Goal: Information Seeking & Learning: Learn about a topic

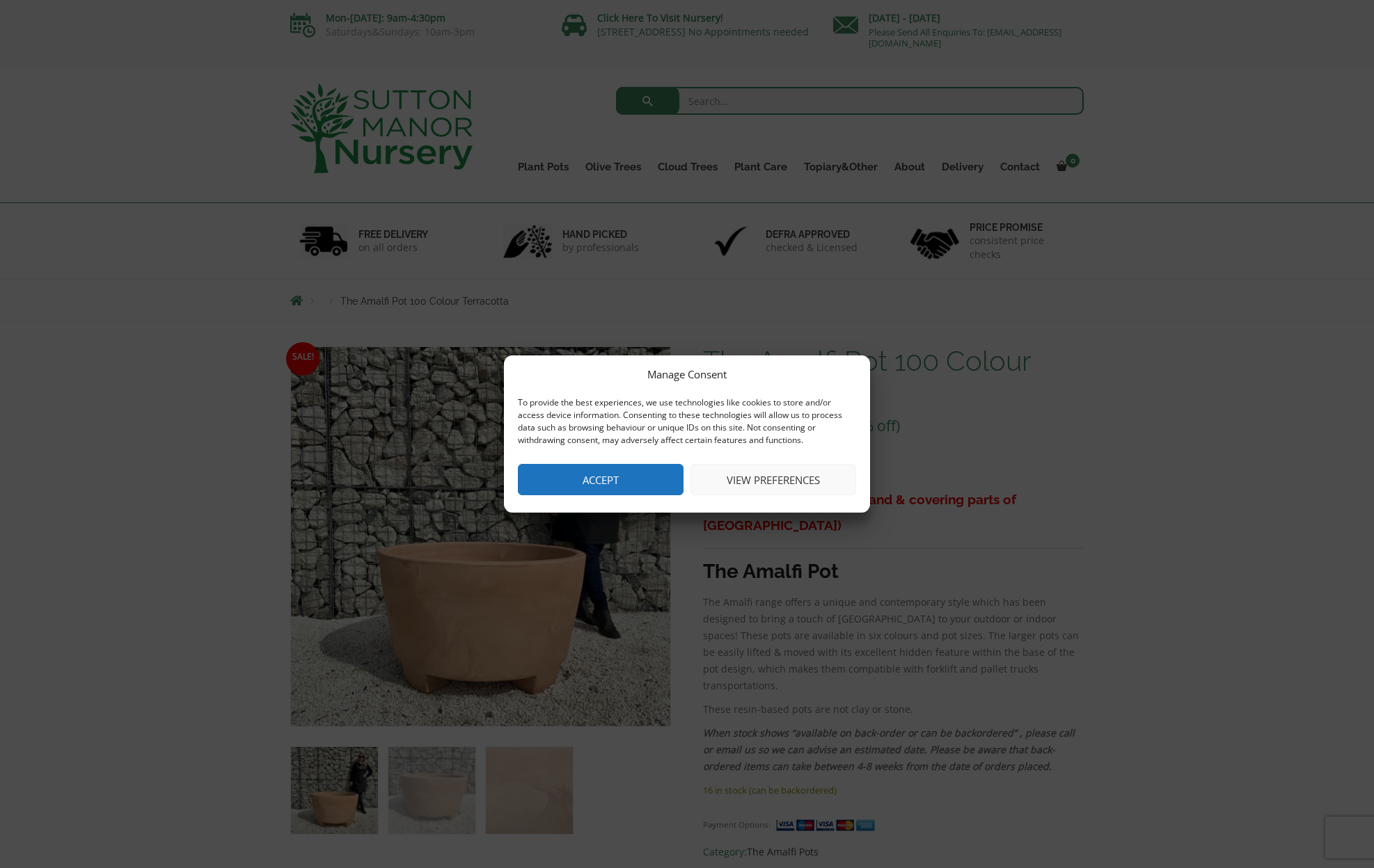
click at [624, 479] on button "Accept" at bounding box center [601, 479] width 166 height 31
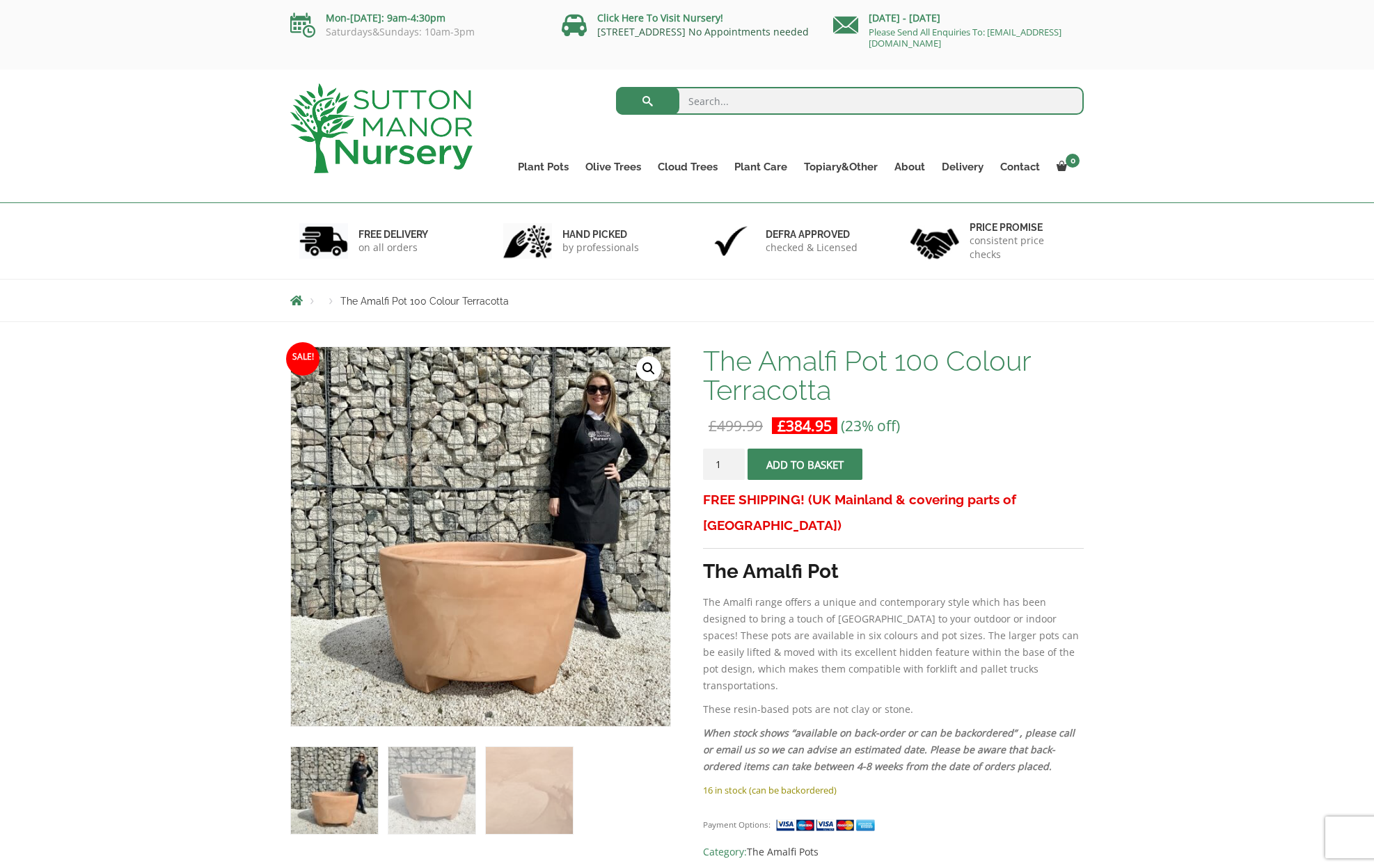
click at [686, 31] on link "[STREET_ADDRESS] No Appointments needed" at bounding box center [703, 31] width 212 height 14
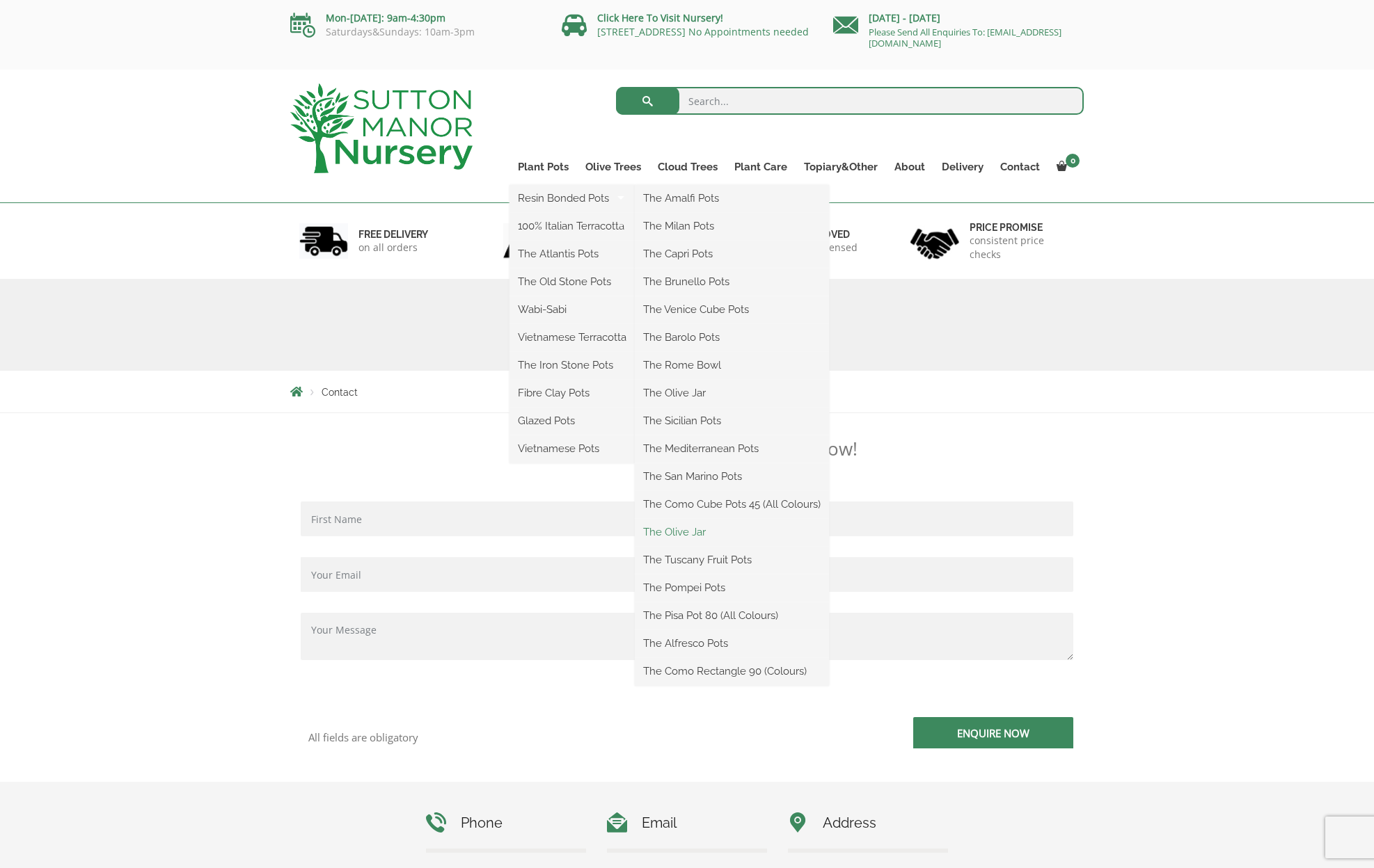
click at [684, 533] on link "The Olive Jar" at bounding box center [732, 532] width 195 height 21
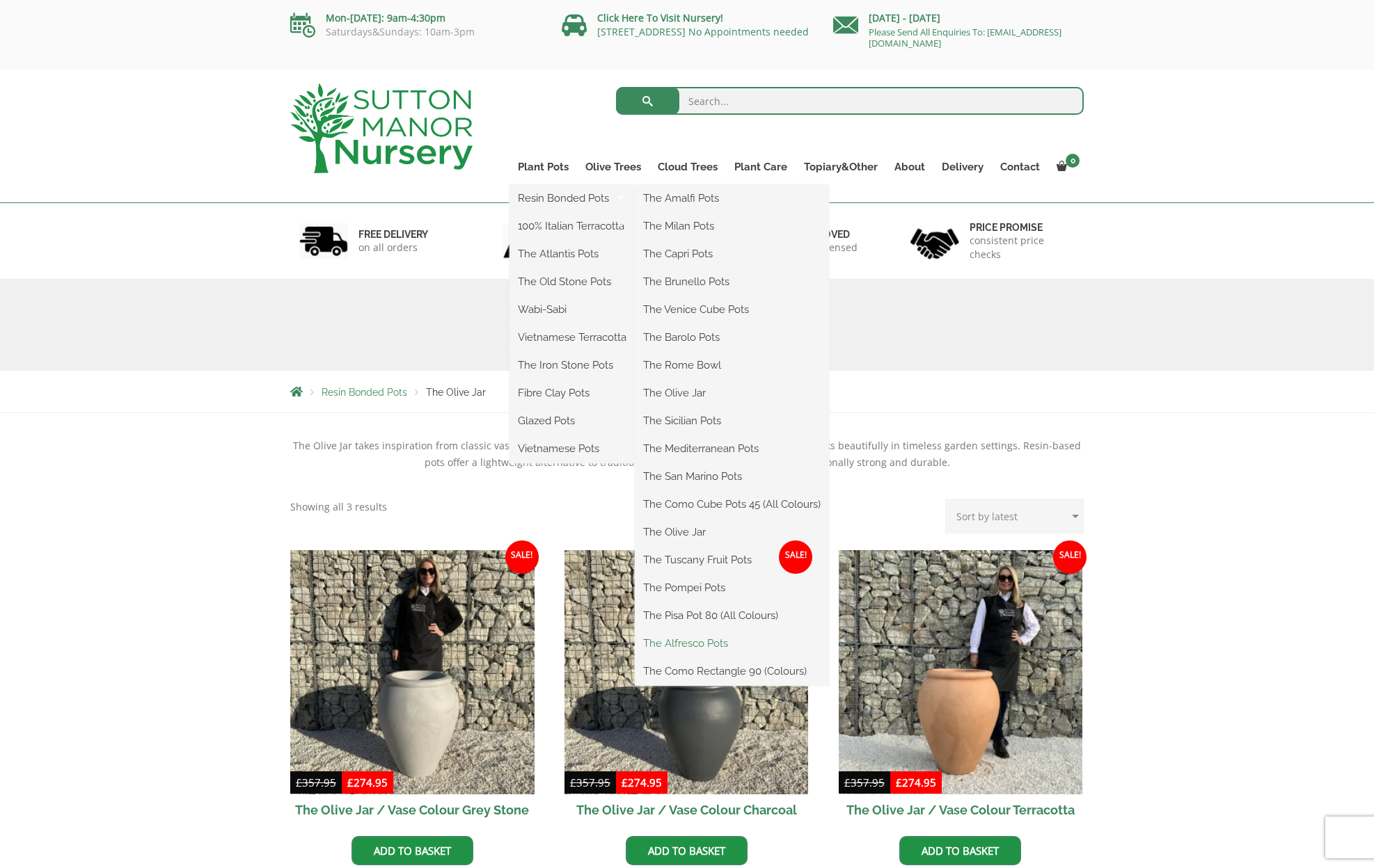
click at [695, 645] on link "The Alfresco Pots" at bounding box center [732, 644] width 195 height 21
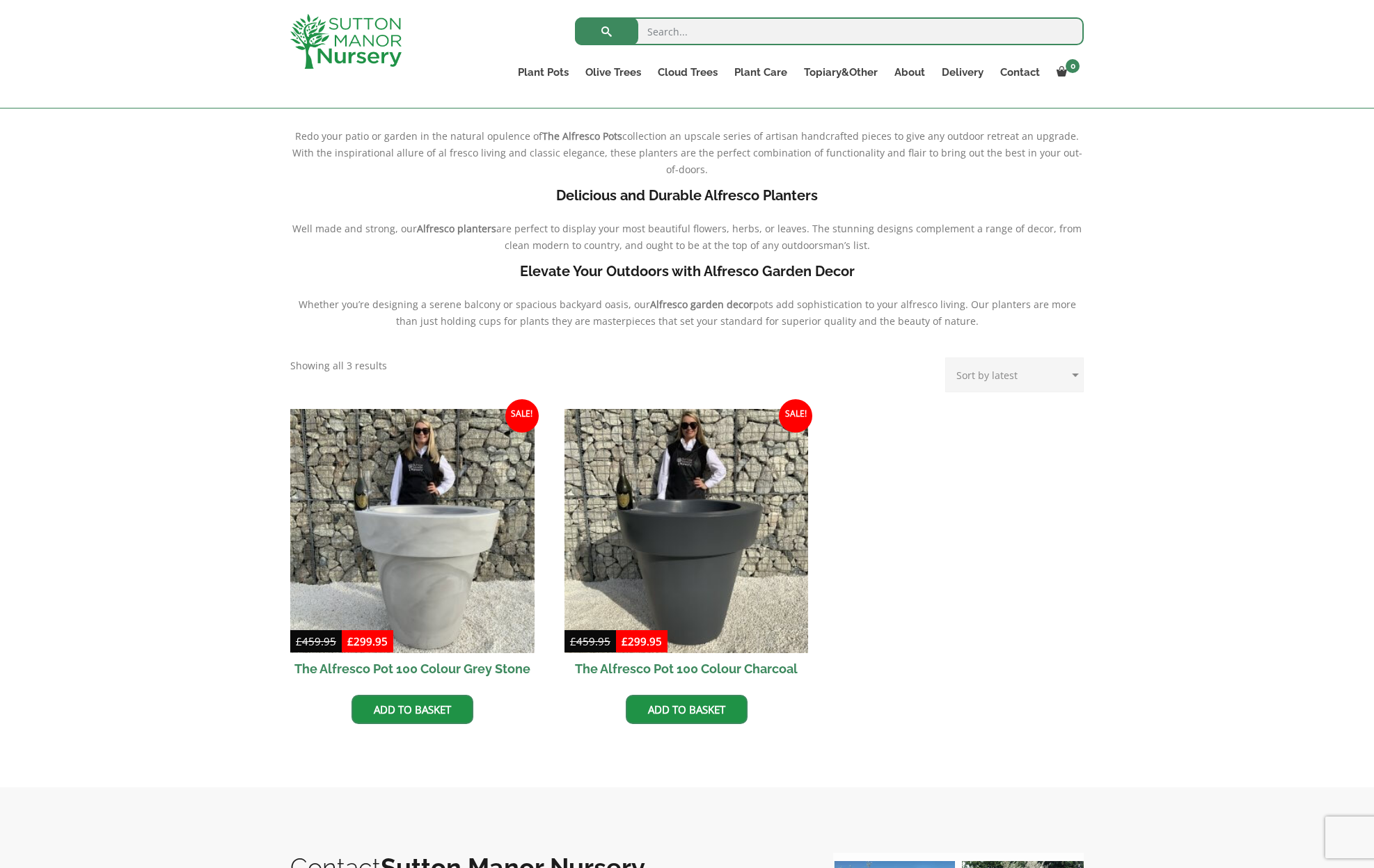
scroll to position [324, 0]
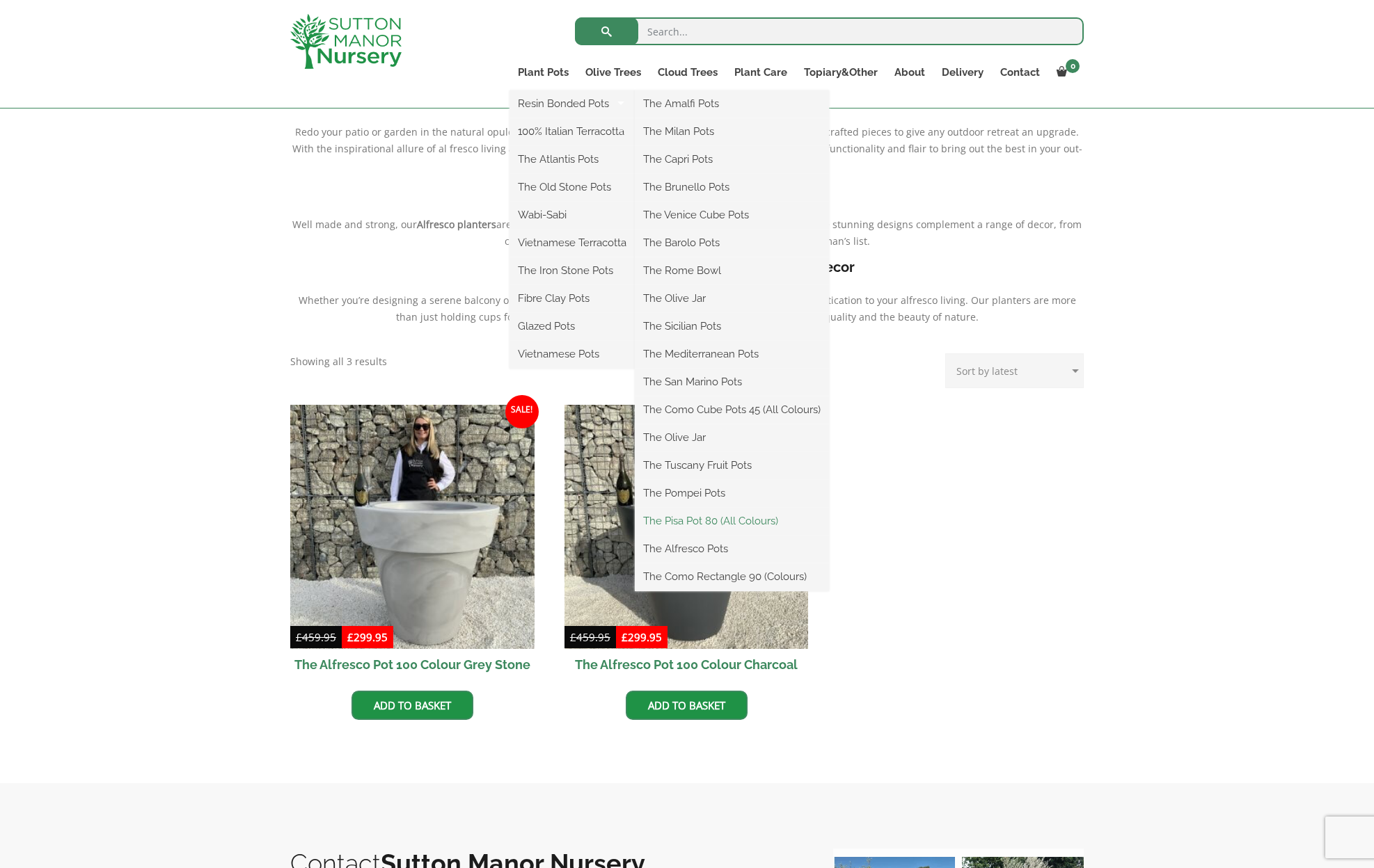
click at [691, 522] on link "The Pisa Pot 80 (All Colours)" at bounding box center [732, 521] width 195 height 21
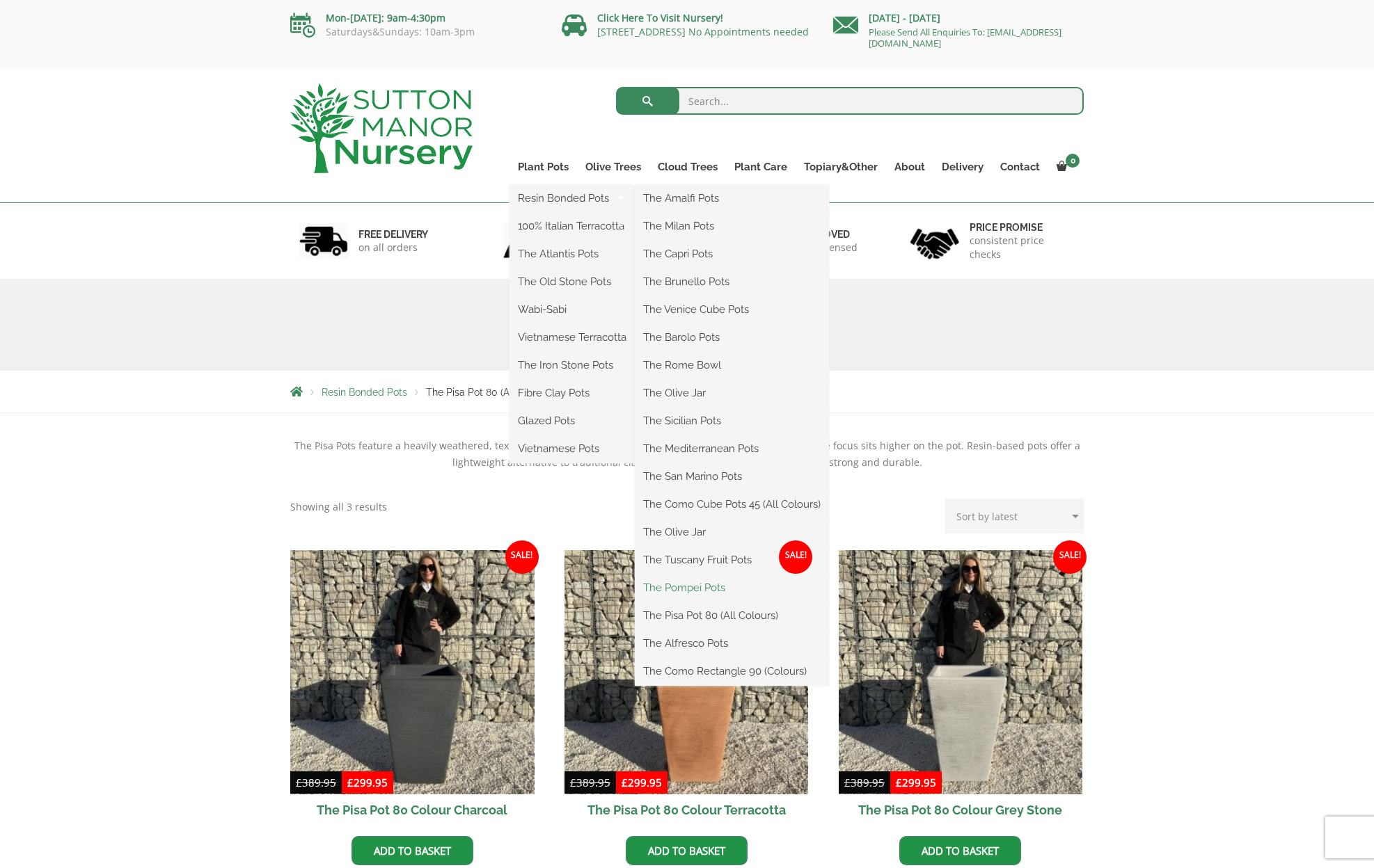
click at [699, 588] on link "The Pompei Pots" at bounding box center [732, 588] width 195 height 21
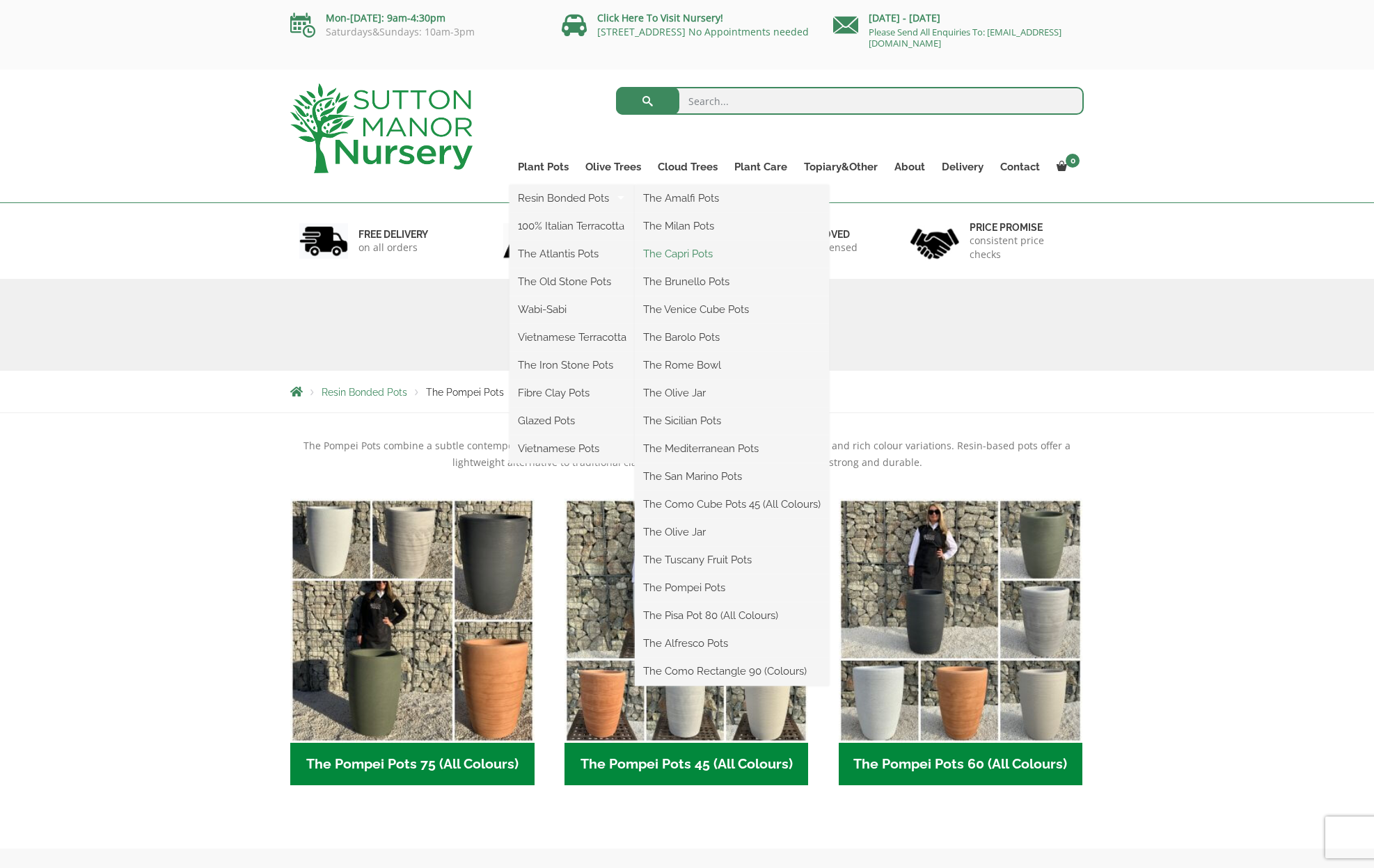
click at [689, 252] on link "The Capri Pots" at bounding box center [732, 254] width 195 height 21
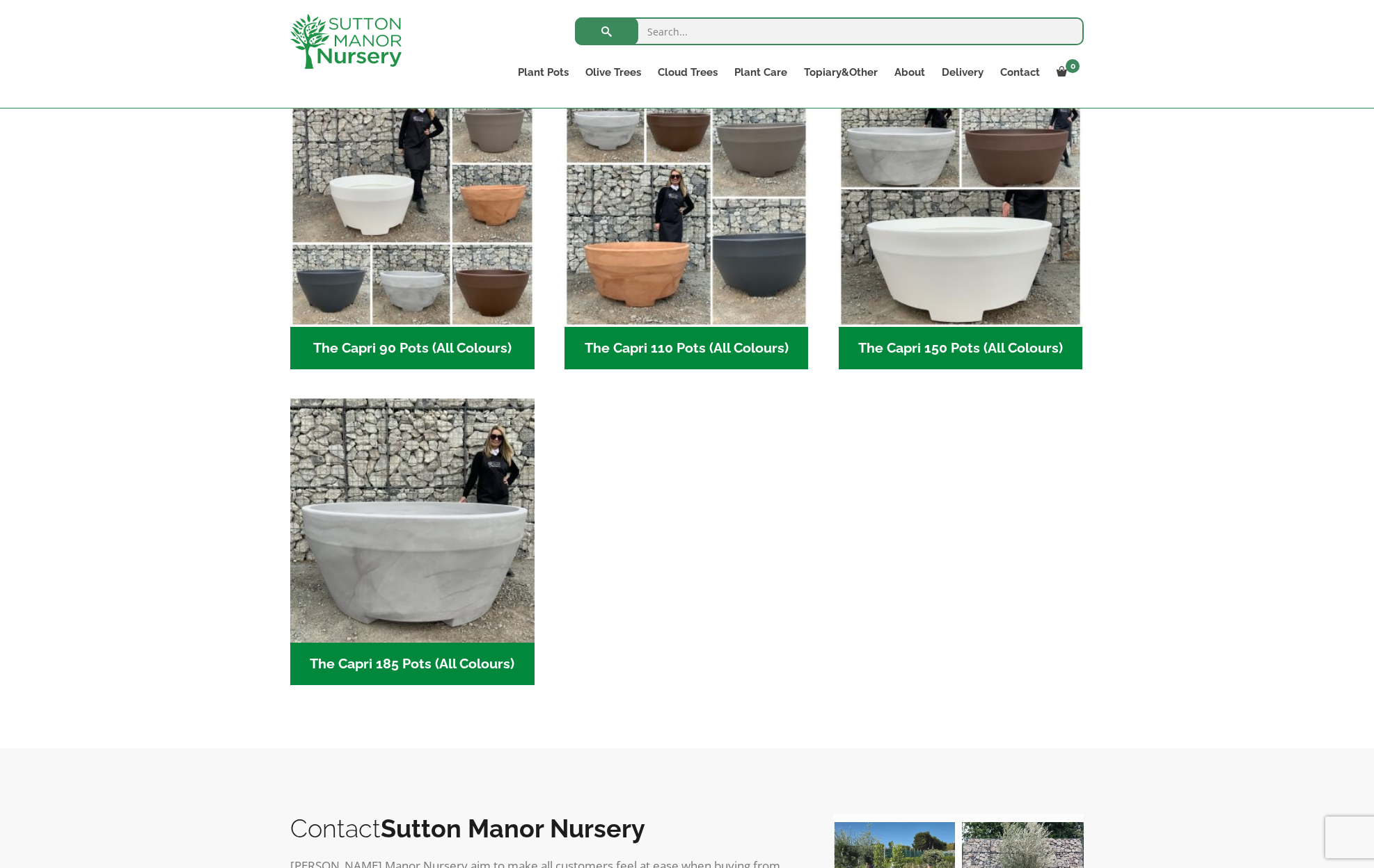
scroll to position [703, 0]
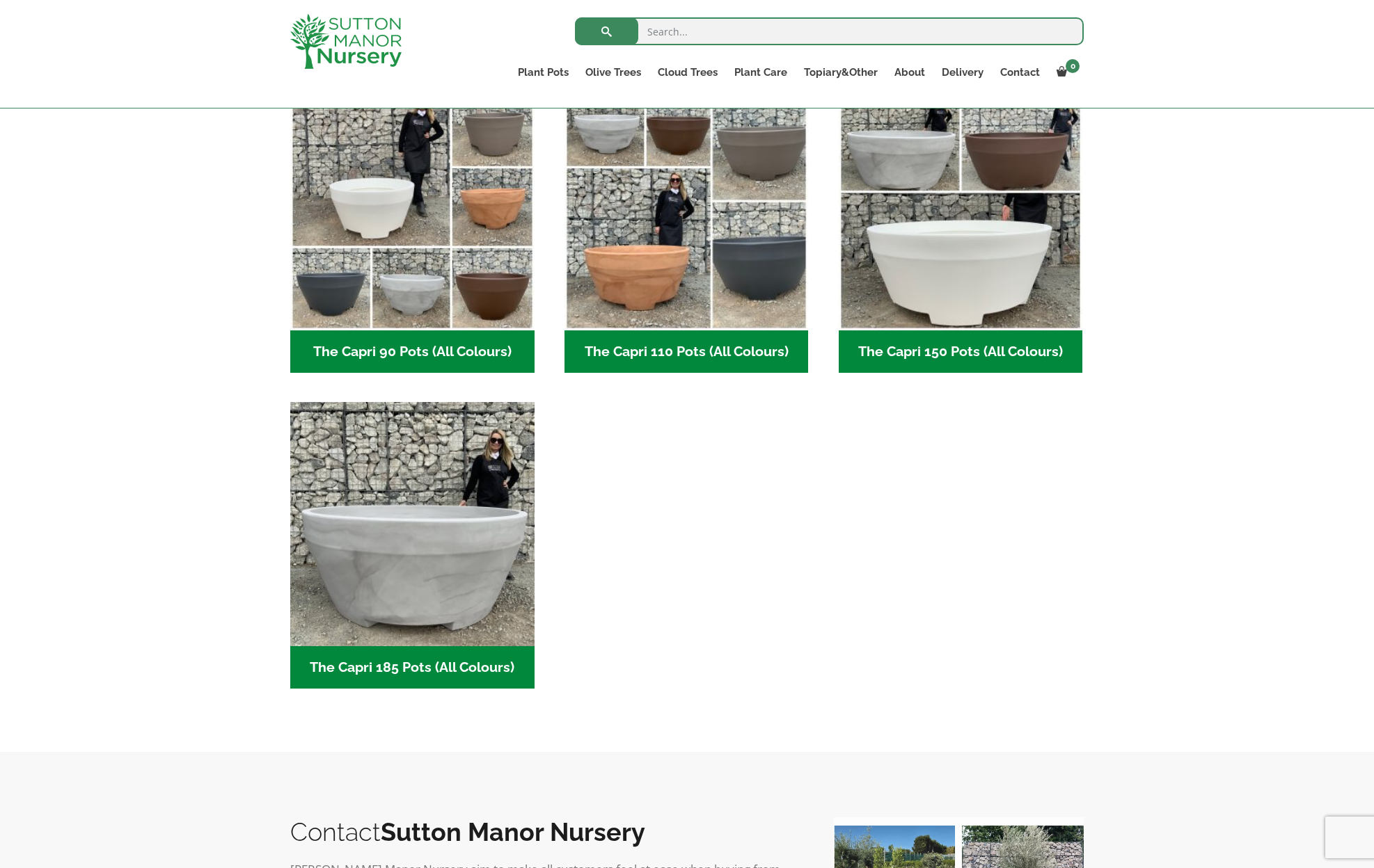
click at [414, 671] on h2 "The Capri 185 Pots (All Colours) (1)" at bounding box center [413, 668] width 245 height 43
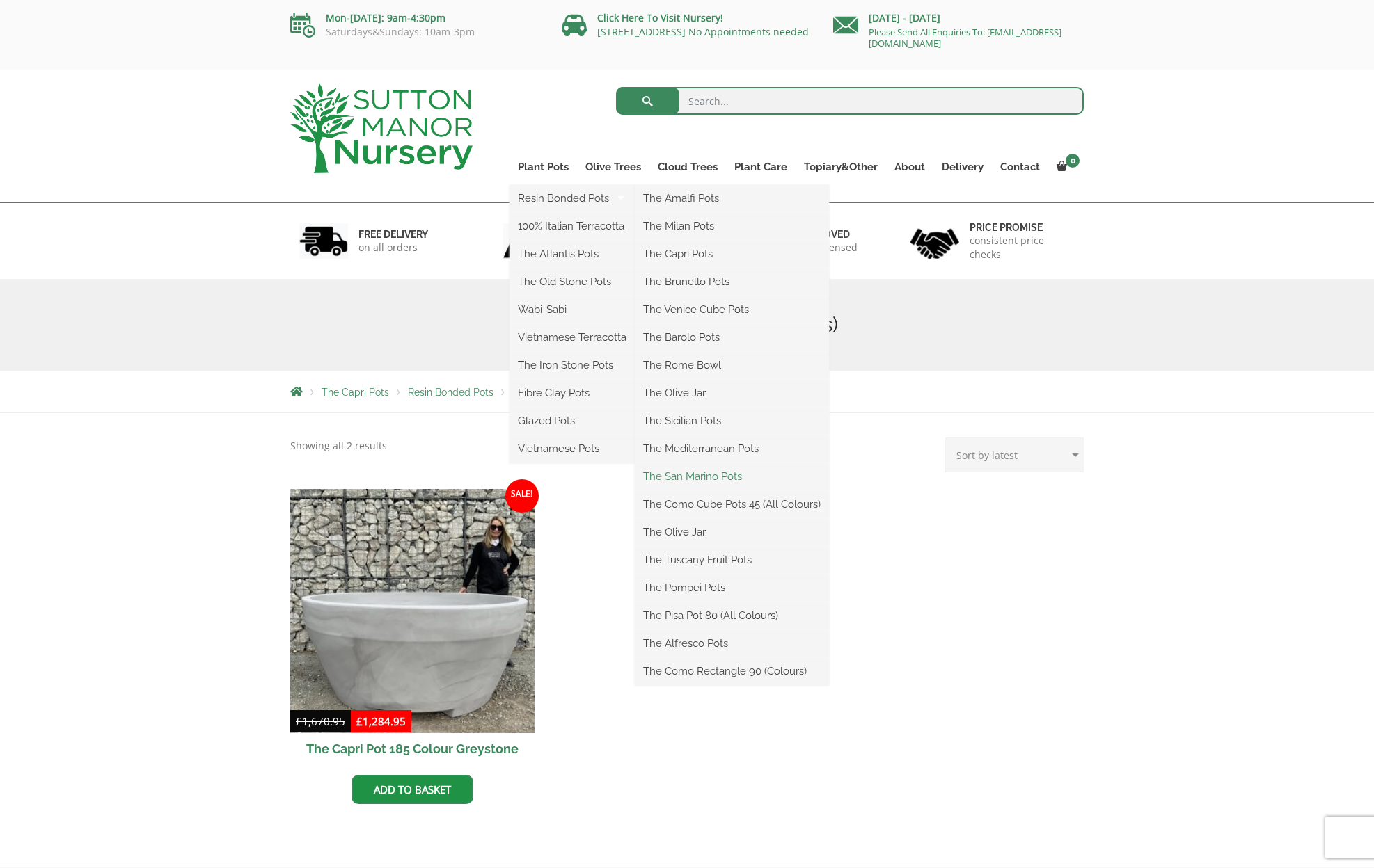
click at [692, 476] on link "The San Marino Pots" at bounding box center [732, 476] width 195 height 21
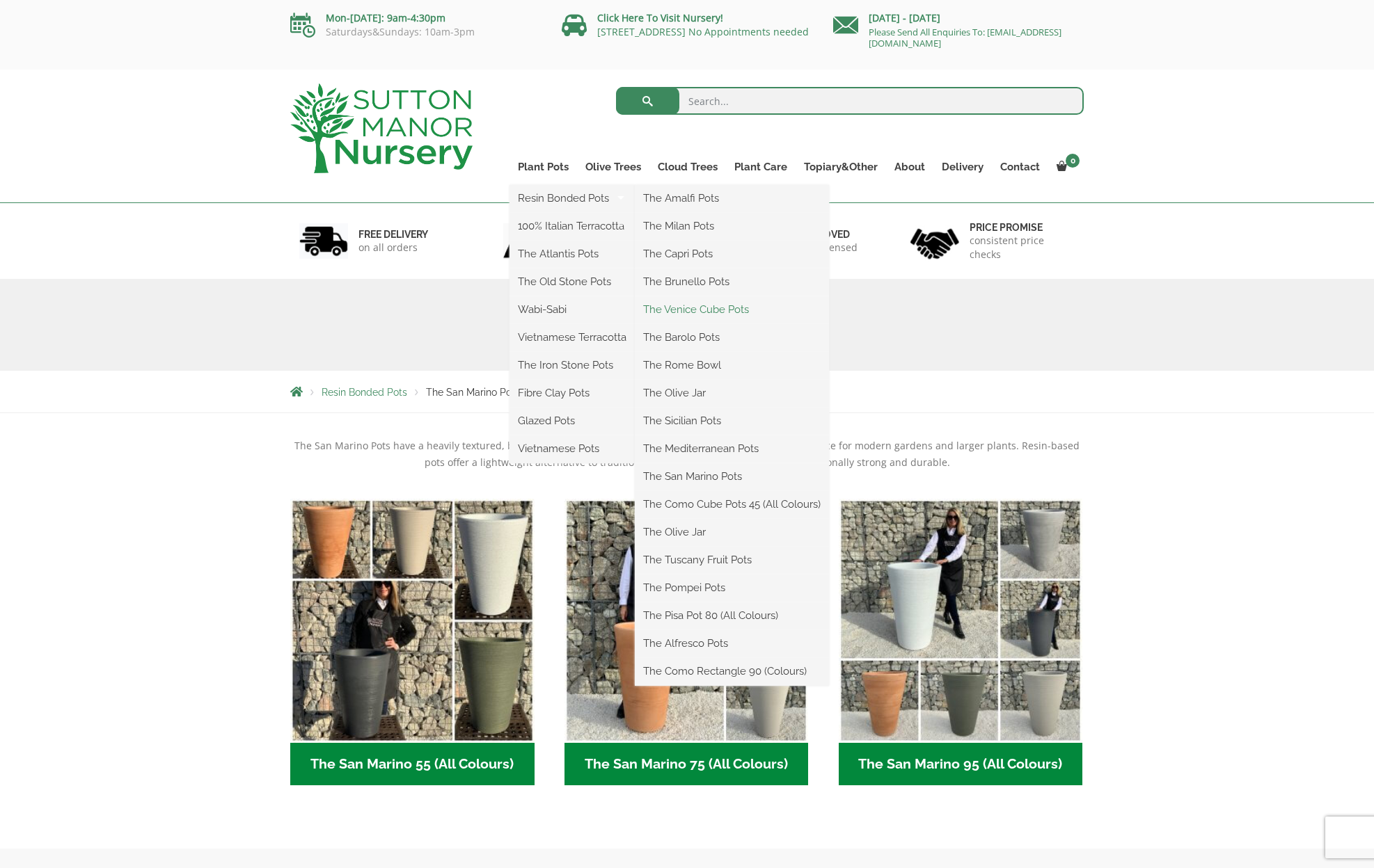
click at [699, 311] on link "The Venice Cube Pots" at bounding box center [732, 309] width 195 height 21
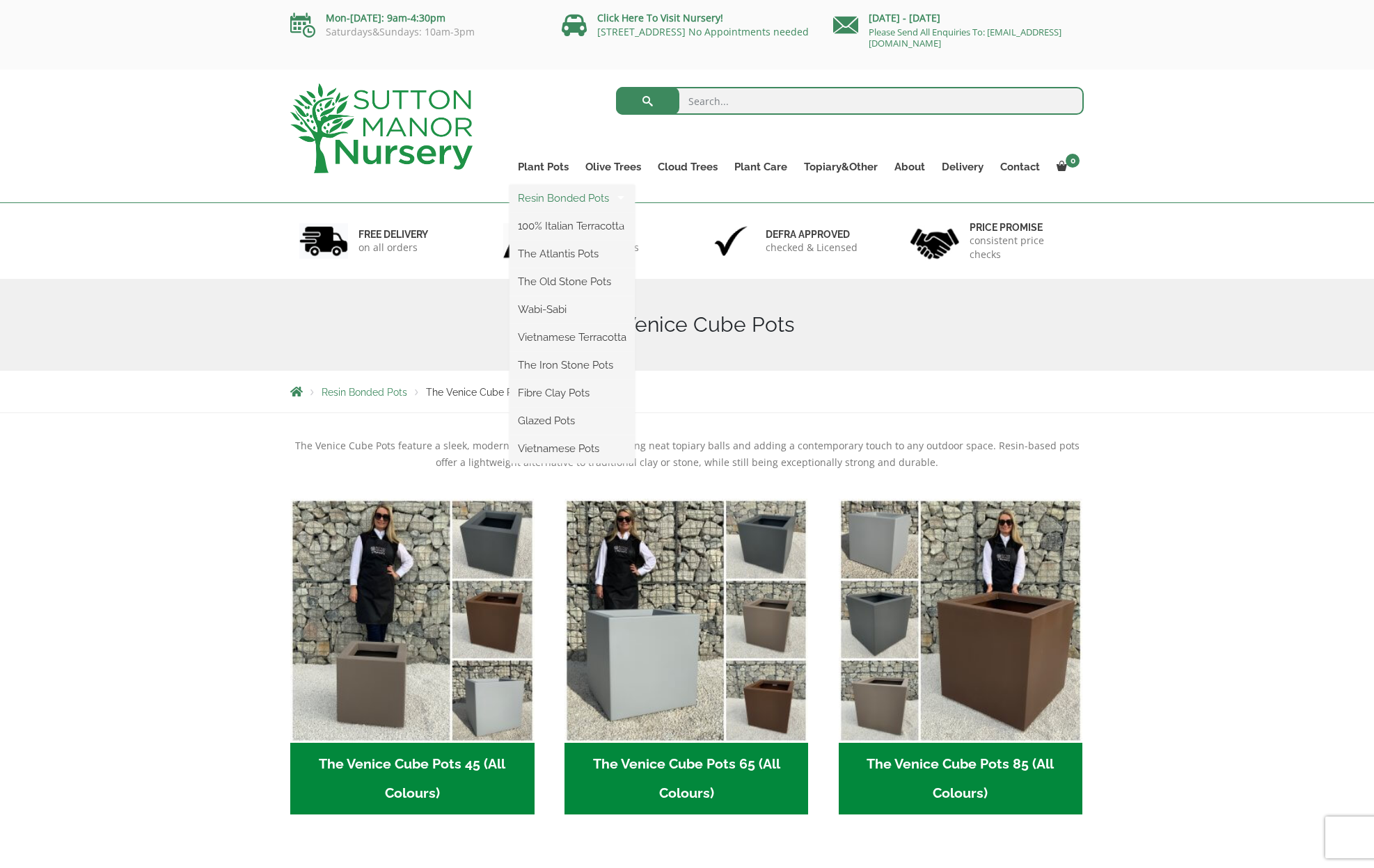
click at [552, 194] on link "Resin Bonded Pots" at bounding box center [572, 198] width 125 height 21
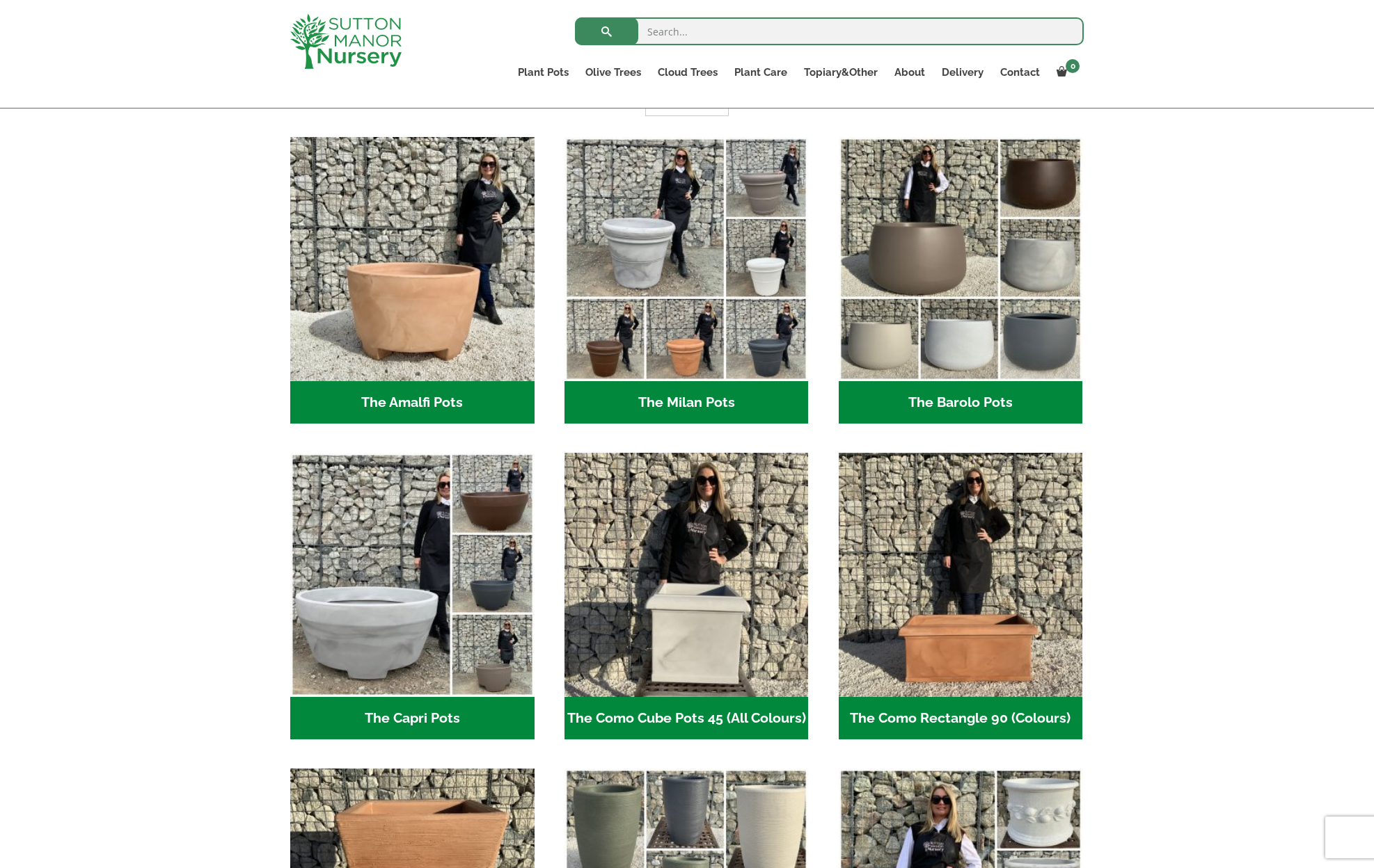
scroll to position [352, 0]
